Goal: Task Accomplishment & Management: Complete application form

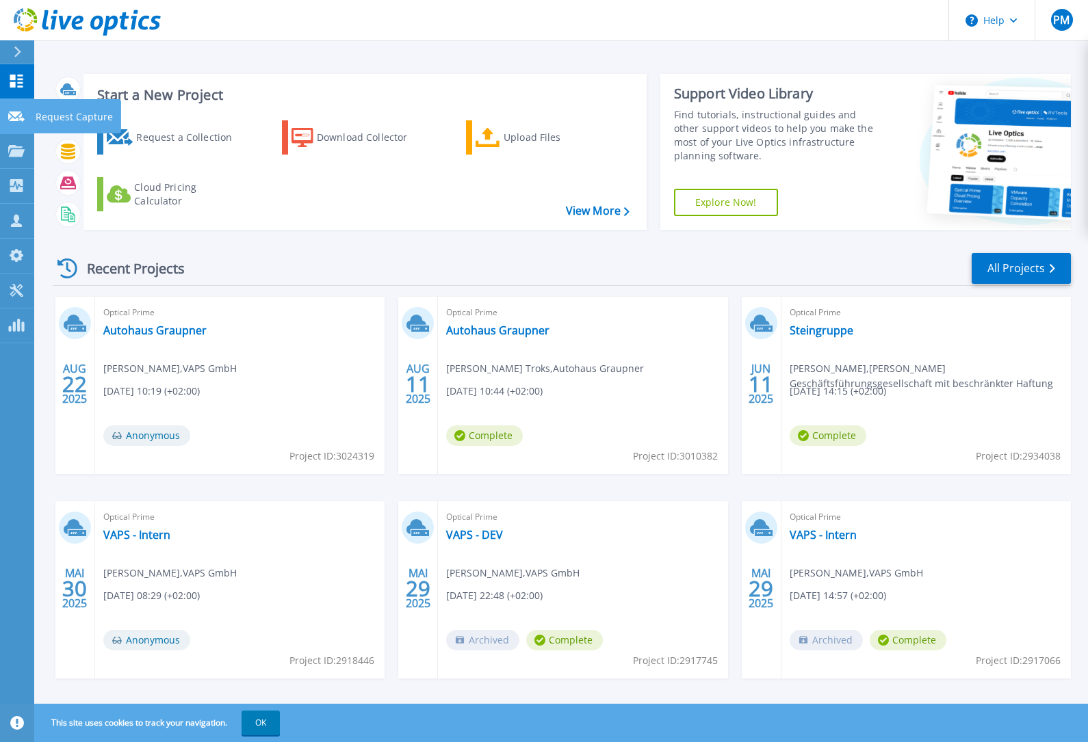
click at [19, 125] on link "Request Capture Request Capture" at bounding box center [17, 116] width 34 height 35
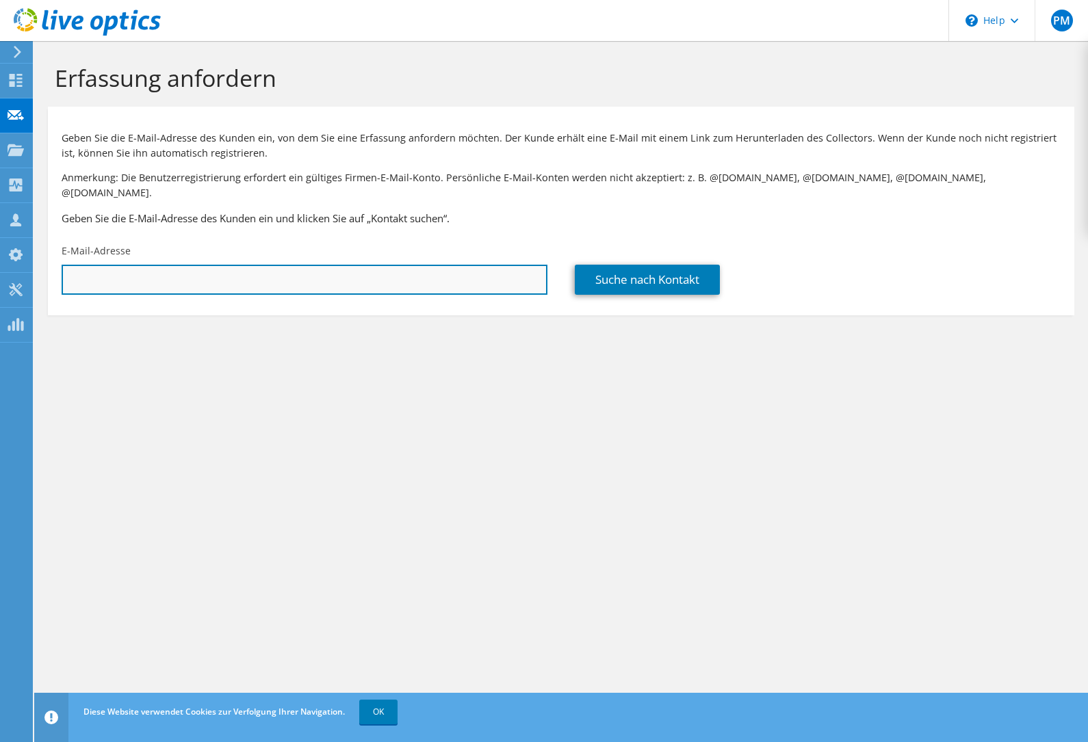
click at [288, 274] on input "text" at bounding box center [305, 280] width 486 height 30
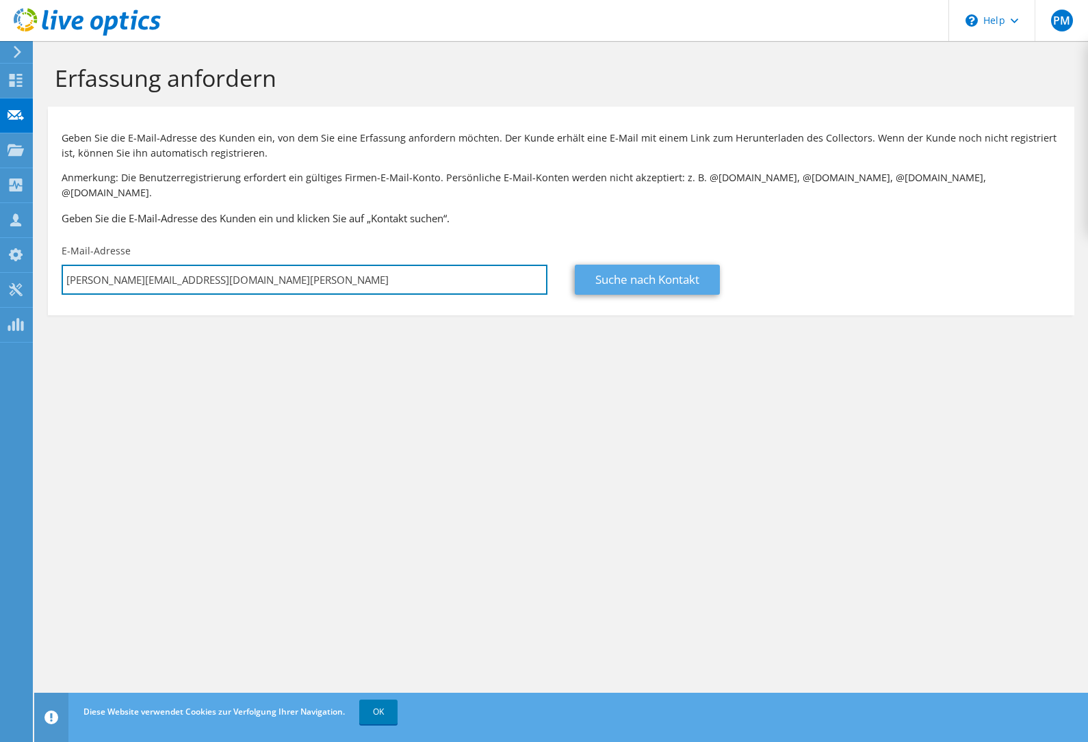
type input "m.hoefling@ah-ehrhardt.com"
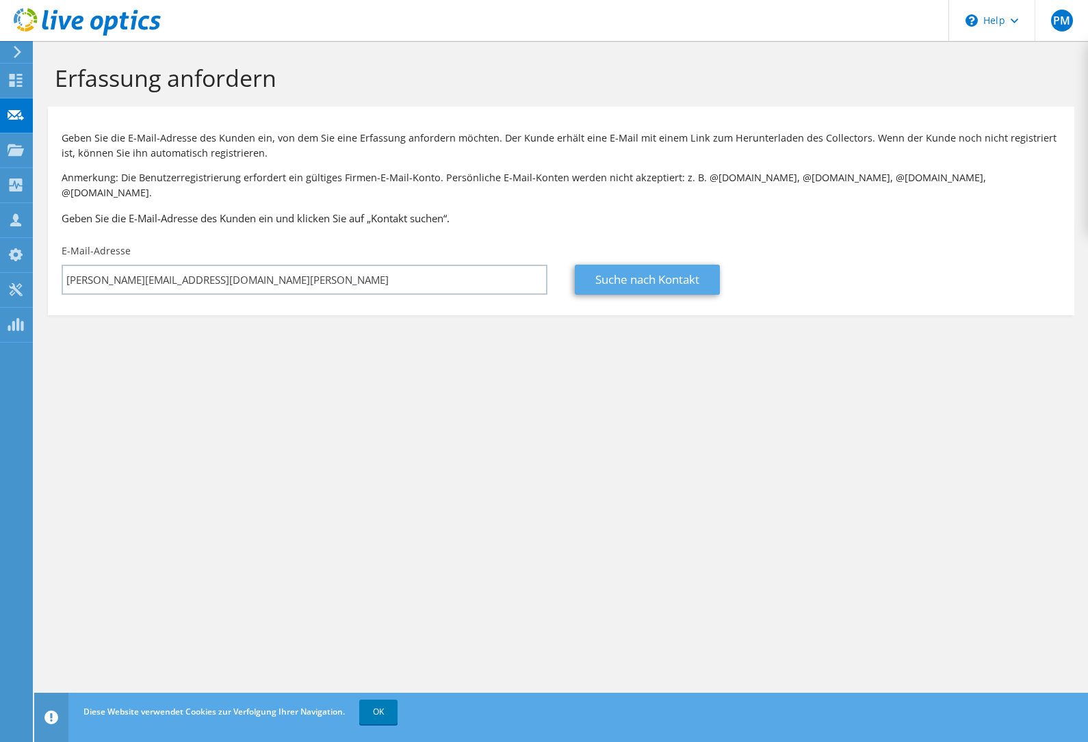
click at [628, 265] on link "Suche nach Kontakt" at bounding box center [647, 280] width 145 height 30
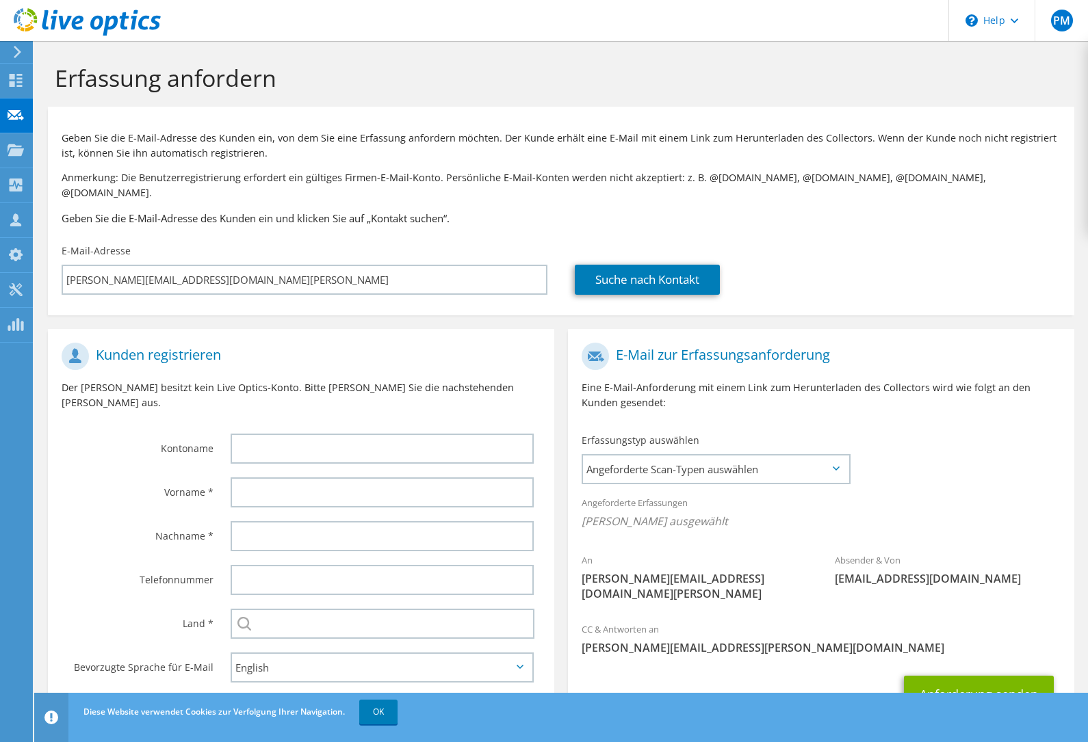
scroll to position [44, 0]
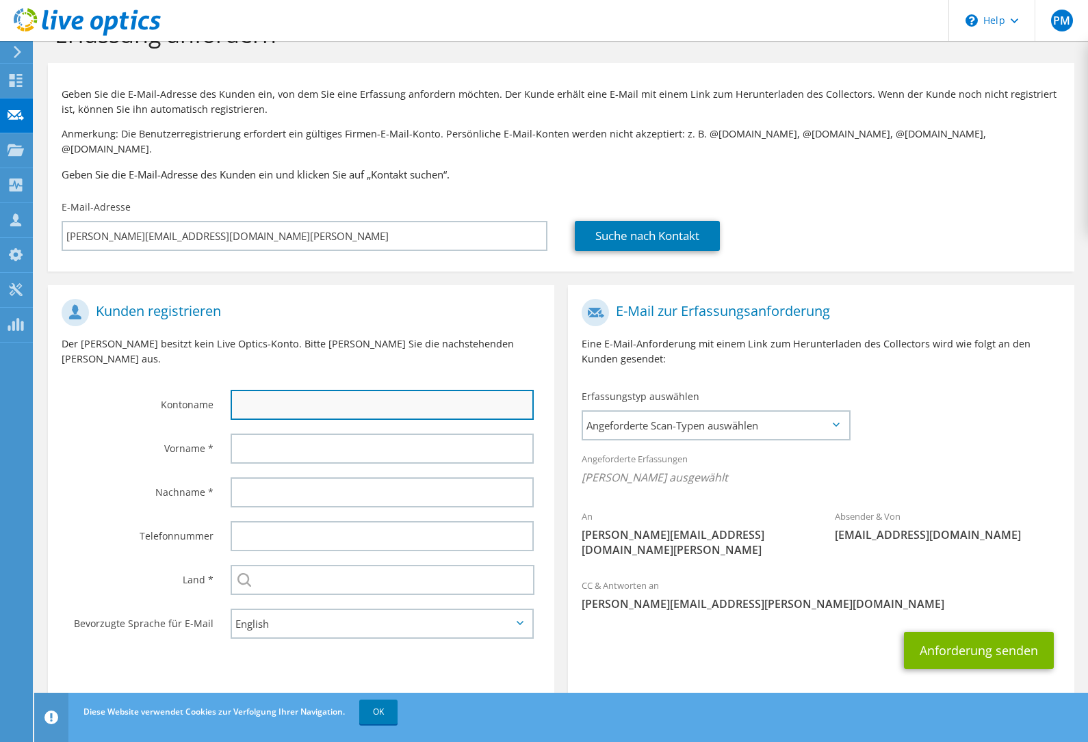
click at [308, 390] on input "text" at bounding box center [382, 405] width 303 height 30
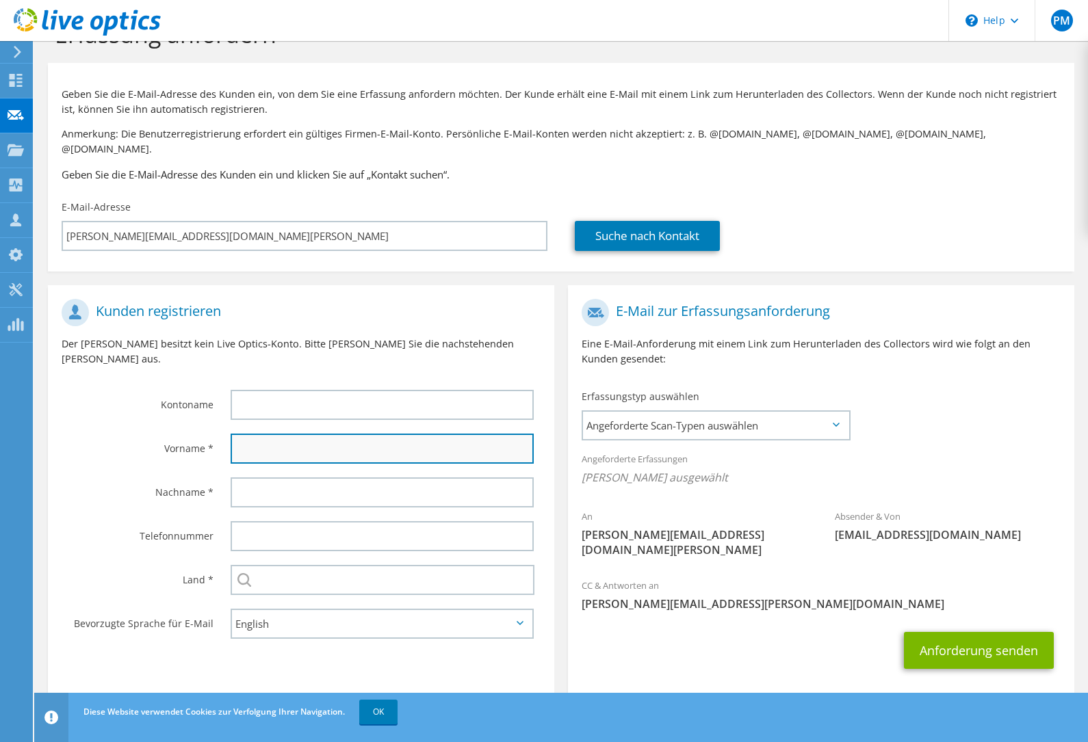
click at [300, 434] on input "text" at bounding box center [382, 449] width 303 height 30
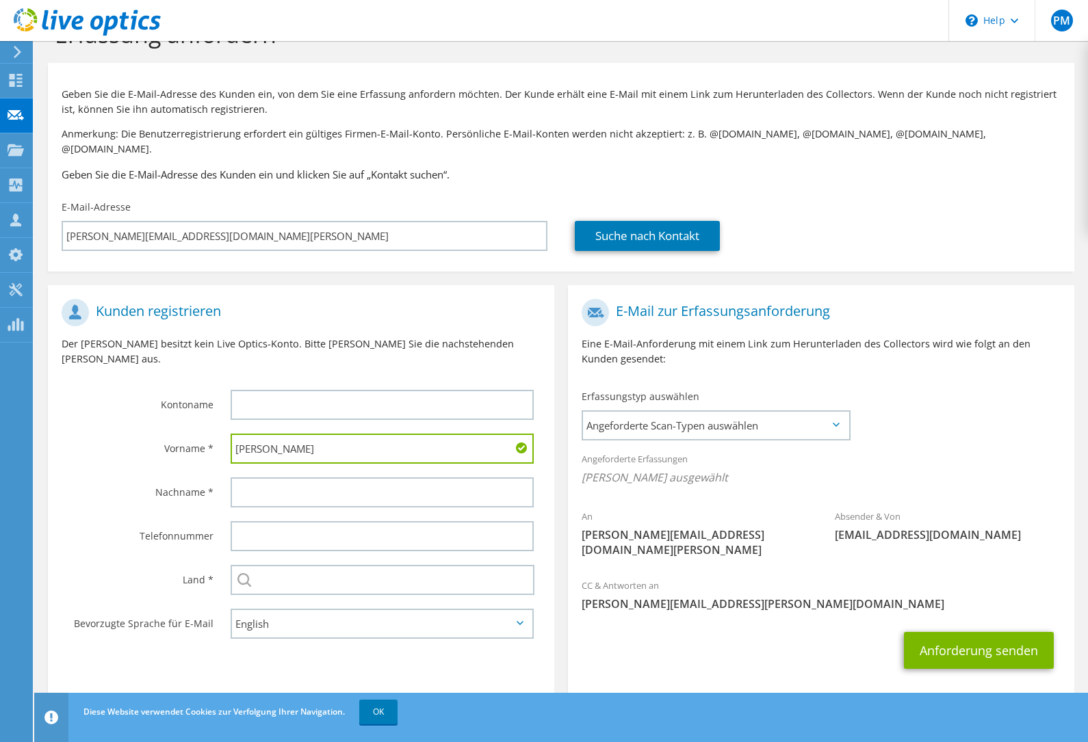
type input "Manuel"
type input "Höfling"
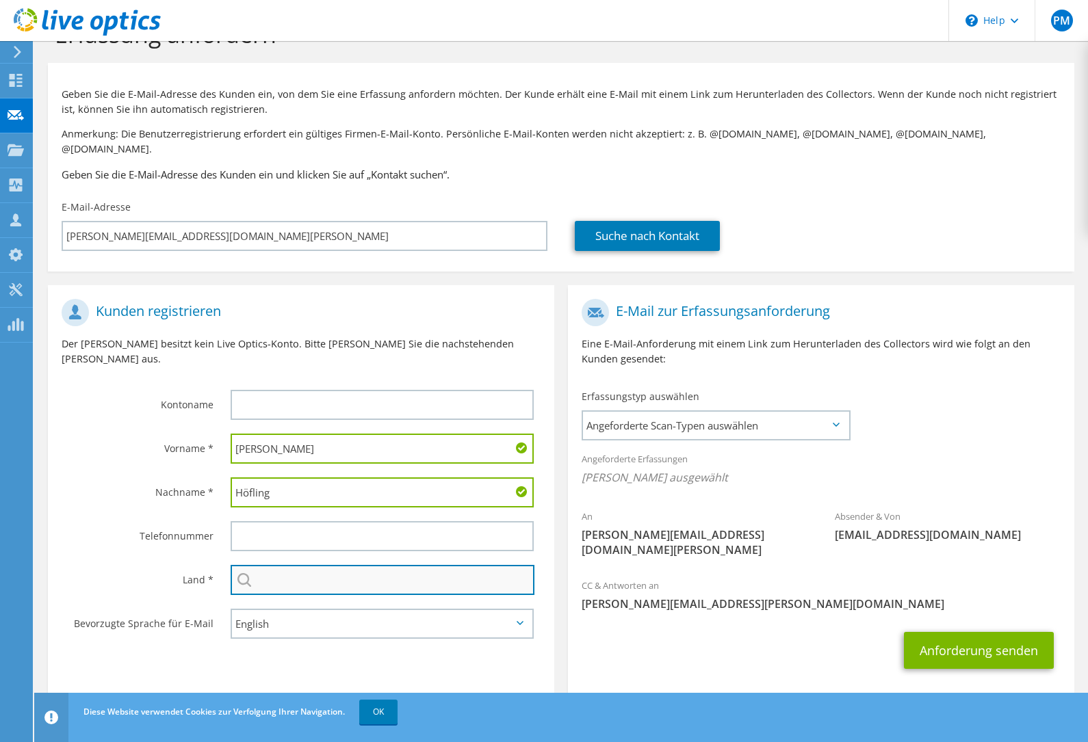
click at [308, 565] on input "text" at bounding box center [383, 580] width 304 height 30
click at [303, 575] on li "[GEOGRAPHIC_DATA]" at bounding box center [382, 582] width 302 height 19
type input "[GEOGRAPHIC_DATA]"
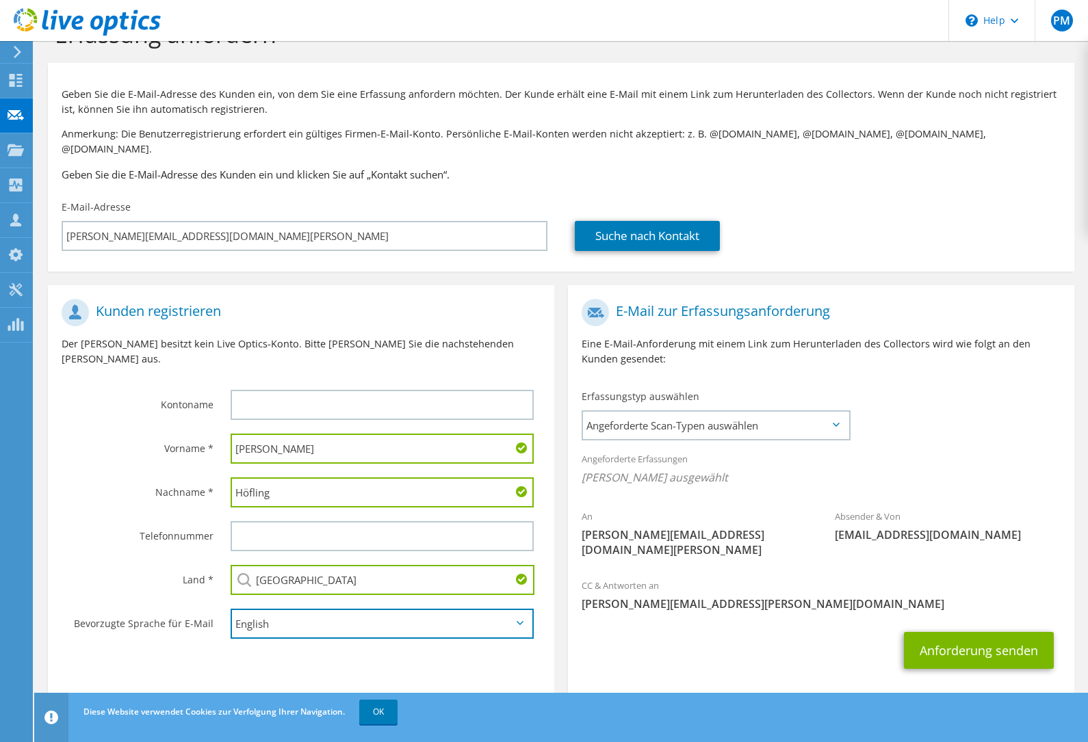
select select "de-DE"
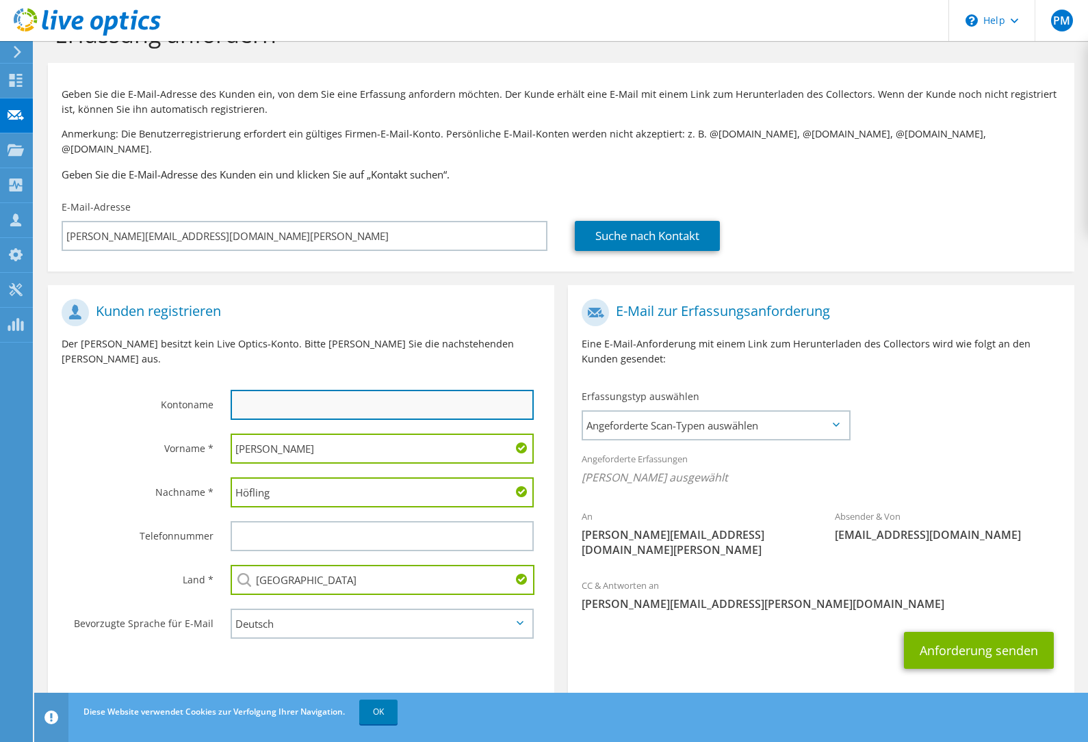
click at [308, 390] on input "text" at bounding box center [382, 405] width 303 height 30
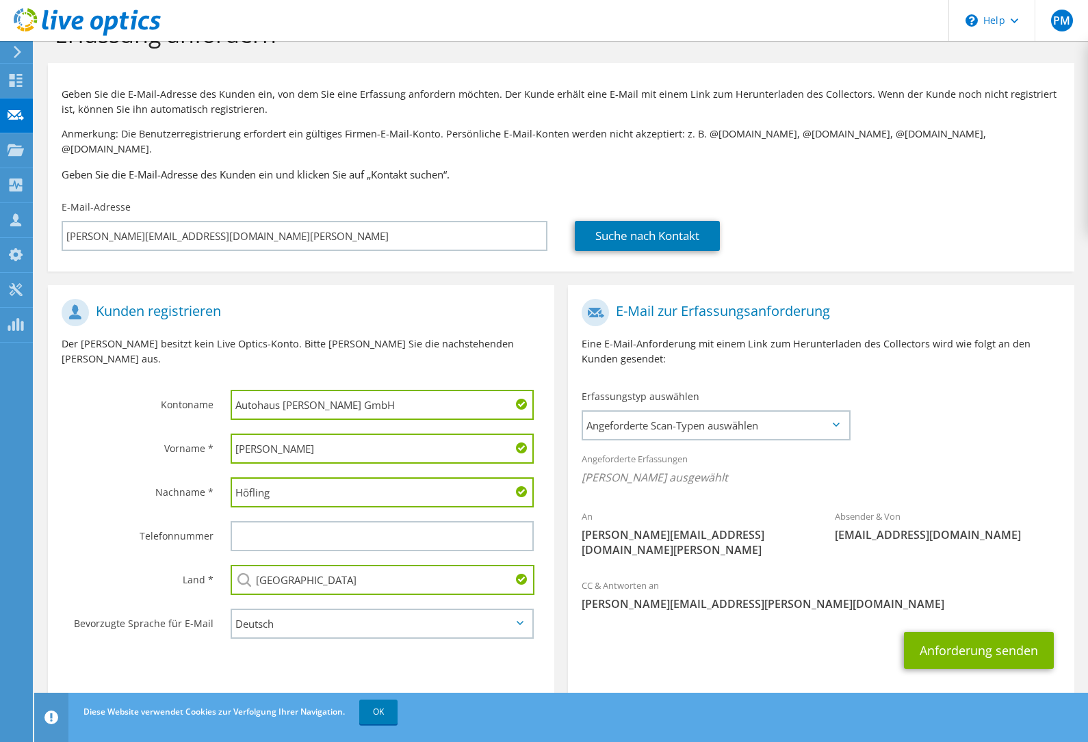
click at [269, 528] on div at bounding box center [385, 536] width 337 height 44
click at [272, 521] on input "text" at bounding box center [382, 536] width 303 height 30
drag, startPoint x: 285, startPoint y: 378, endPoint x: 197, endPoint y: 363, distance: 89.5
click at [197, 363] on div "Kontoname Autohaus Ehrhardt GmbH" at bounding box center [301, 359] width 506 height 135
click at [311, 390] on input "Ehrhardt GmbH" at bounding box center [382, 405] width 303 height 30
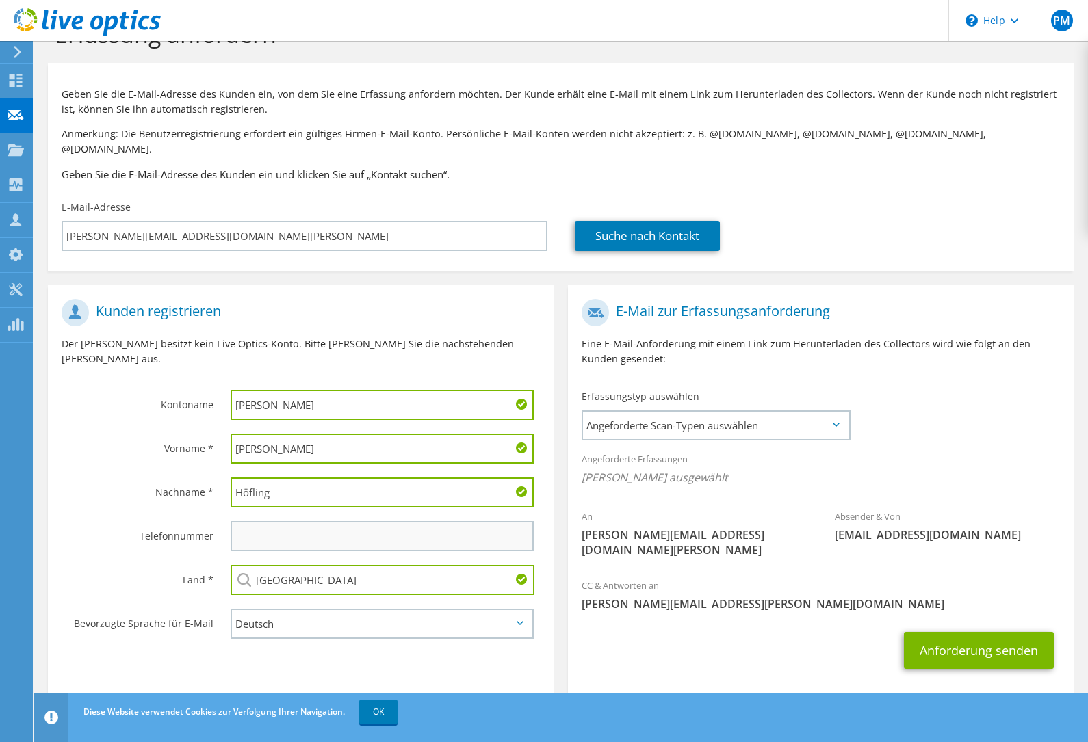
type input "Ehrhardt AG"
click at [299, 521] on input "text" at bounding box center [382, 536] width 303 height 30
type input "01717394868"
click at [782, 413] on span "Angeforderte Scan-Typen auswählen" at bounding box center [715, 425] width 265 height 27
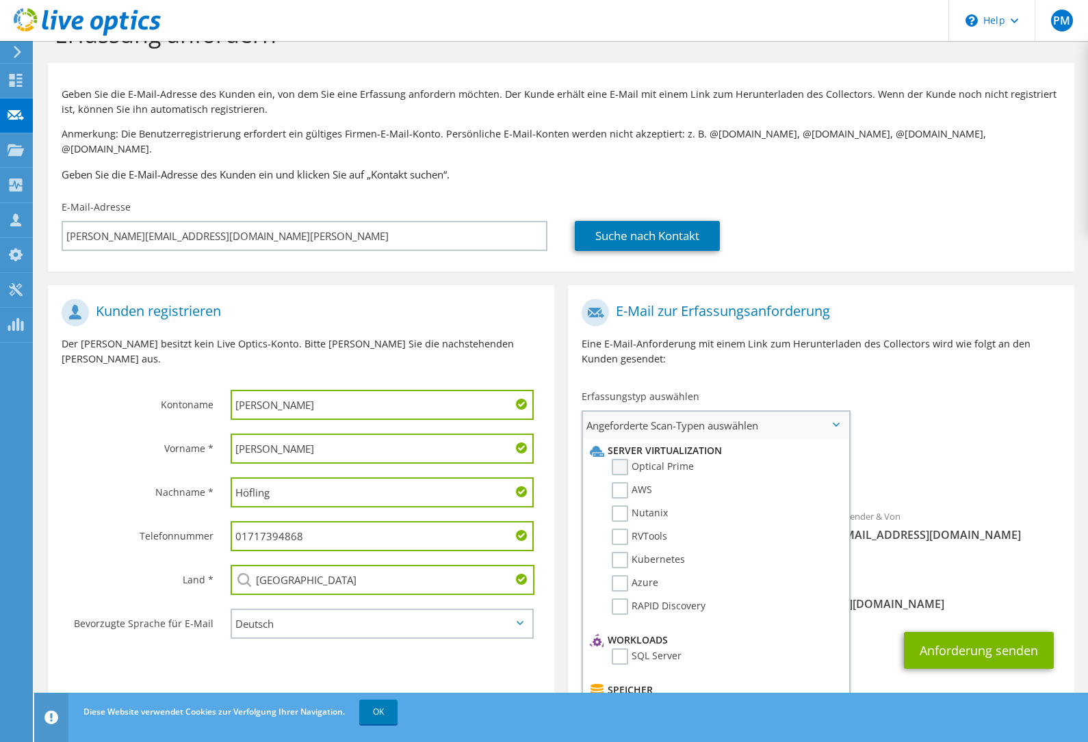
click at [626, 460] on label "Optical Prime" at bounding box center [653, 467] width 82 height 16
click at [0, 0] on input "Optical Prime" at bounding box center [0, 0] width 0 height 0
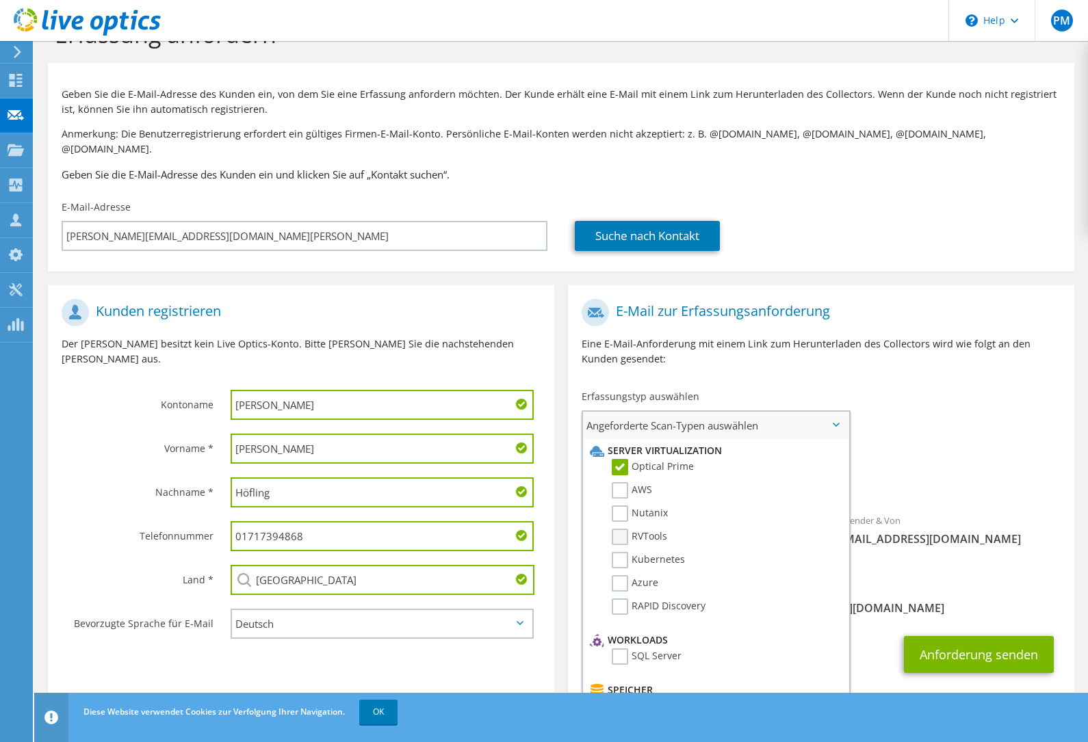
click at [621, 529] on label "RVTools" at bounding box center [639, 537] width 55 height 16
click at [0, 0] on input "RVTools" at bounding box center [0, 0] width 0 height 0
click at [834, 412] on span "Angeforderte Scan-Typen auswählen" at bounding box center [715, 425] width 265 height 27
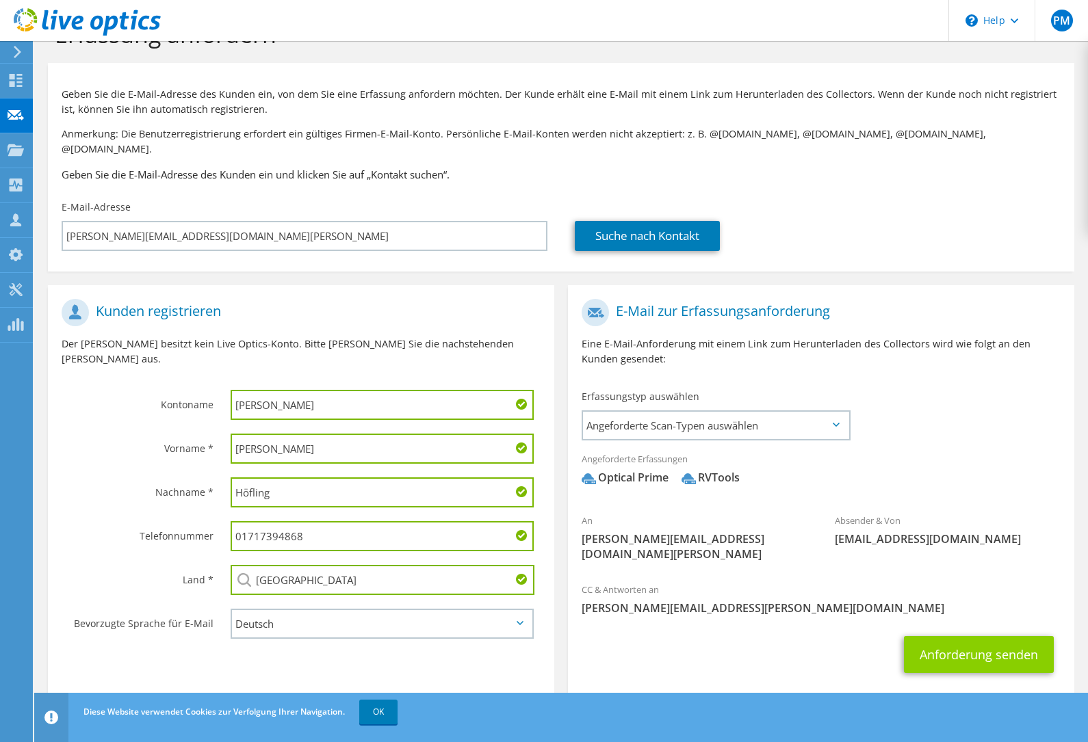
click at [985, 636] on button "Anforderung senden" at bounding box center [979, 654] width 150 height 37
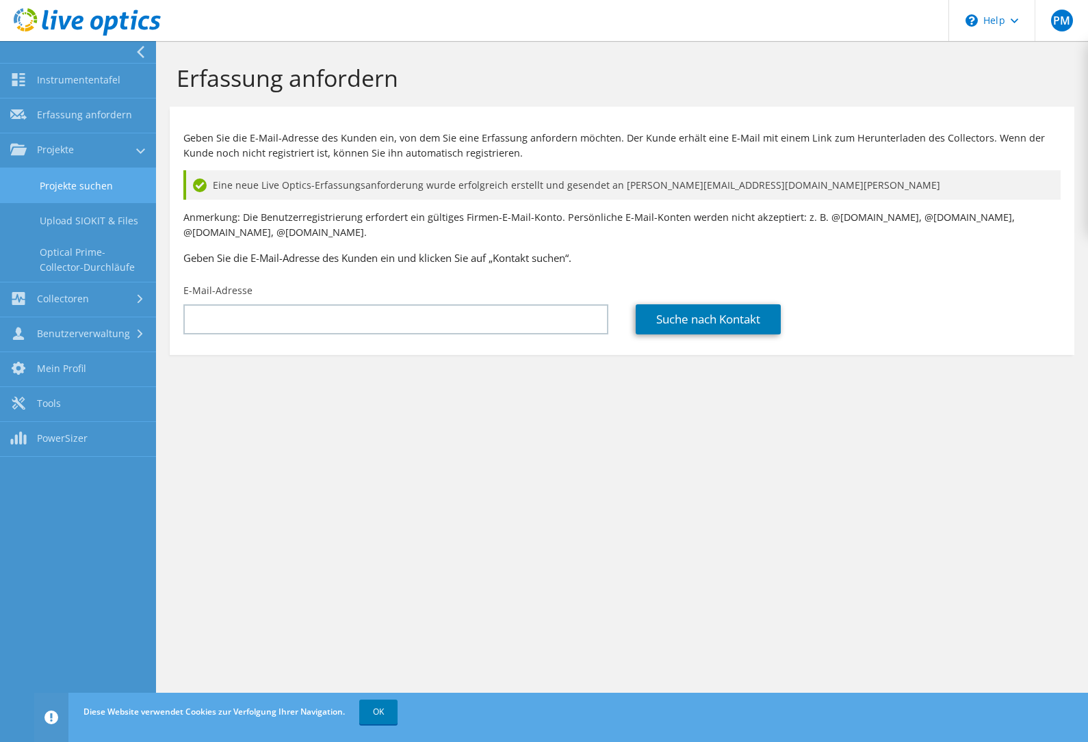
click at [73, 180] on link "Projekte suchen" at bounding box center [78, 185] width 156 height 35
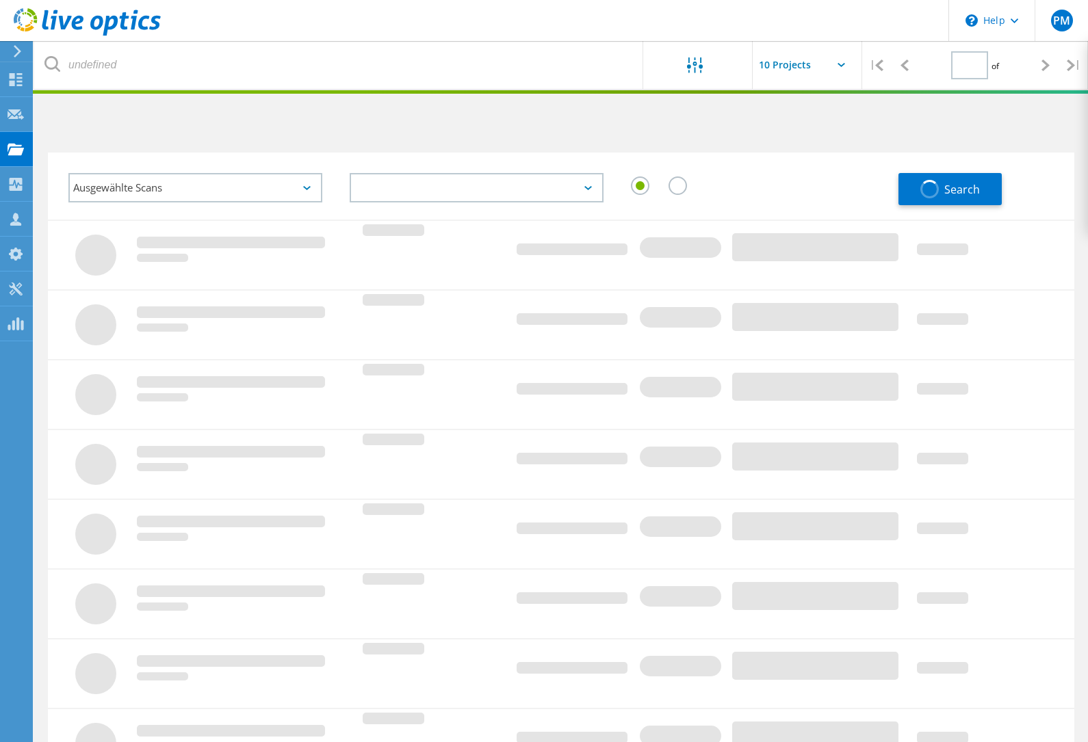
type input "1"
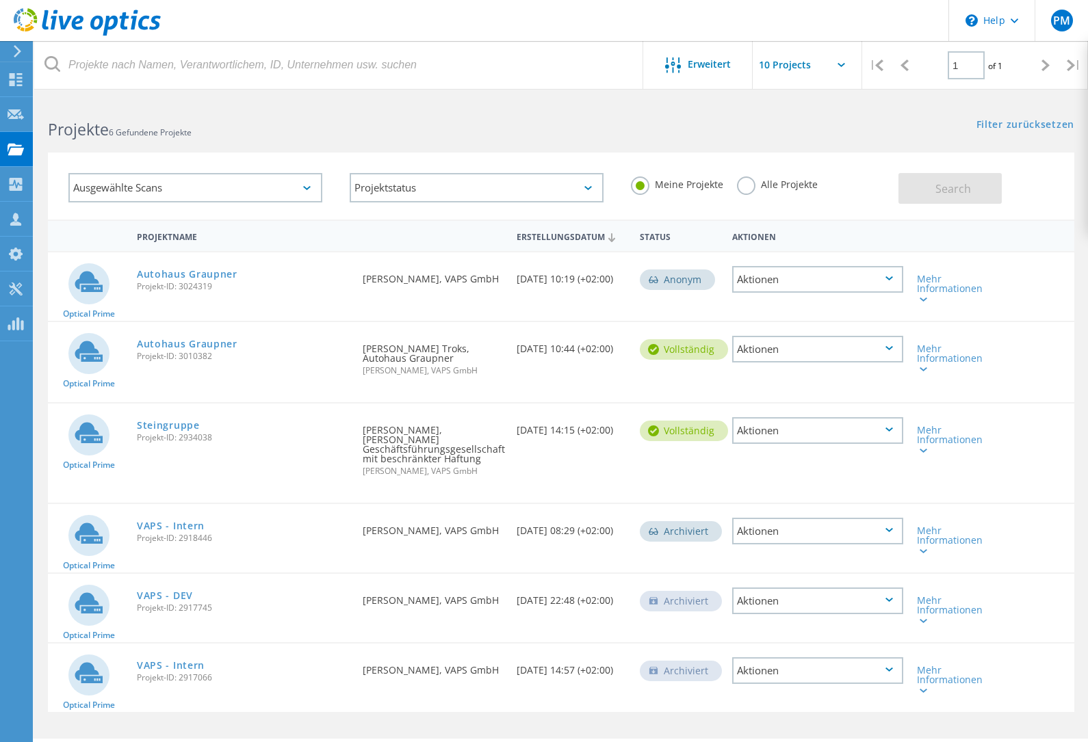
click at [24, 56] on div at bounding box center [15, 51] width 21 height 12
